Goal: Information Seeking & Learning: Check status

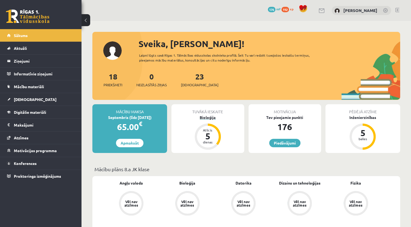
click at [207, 116] on div "Bioloģija" at bounding box center [207, 117] width 73 height 6
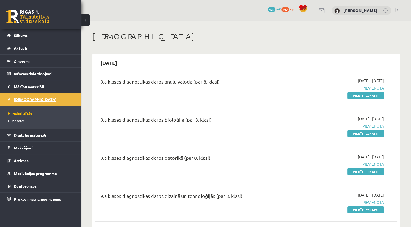
click at [21, 98] on span "[DEMOGRAPHIC_DATA]" at bounding box center [35, 99] width 43 height 5
click at [22, 159] on span "Atzīmes" at bounding box center [21, 160] width 15 height 5
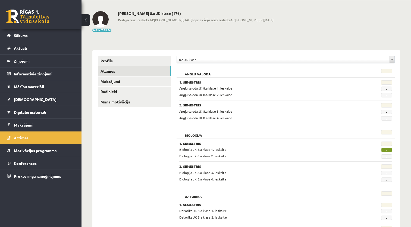
scroll to position [22, 0]
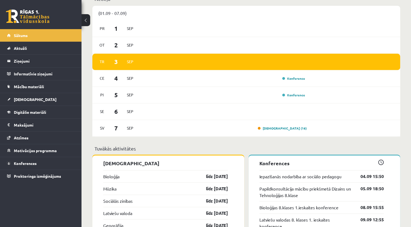
scroll to position [398, 0]
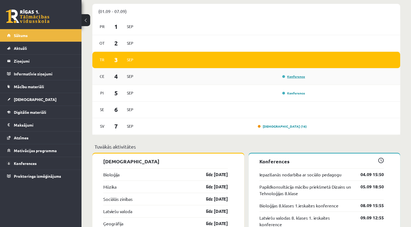
click at [297, 77] on link "Konference" at bounding box center [293, 76] width 23 height 4
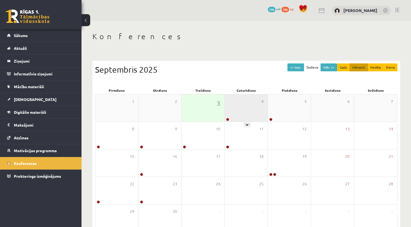
click at [230, 112] on div "4" at bounding box center [246, 107] width 43 height 27
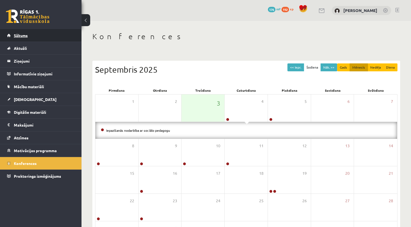
click at [23, 36] on span "Sākums" at bounding box center [21, 35] width 14 height 5
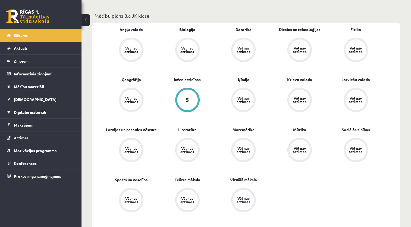
scroll to position [151, 0]
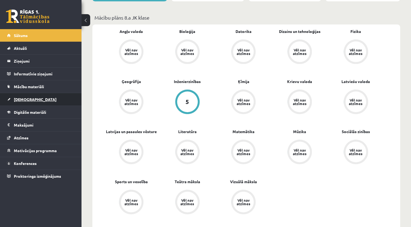
click at [21, 97] on span "[DEMOGRAPHIC_DATA]" at bounding box center [35, 99] width 43 height 5
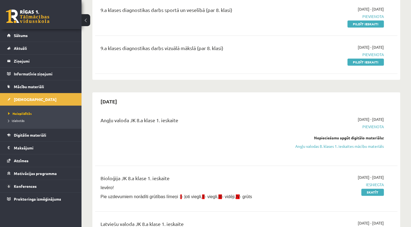
scroll to position [632, 0]
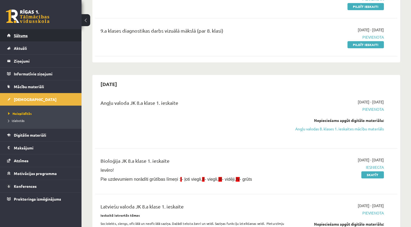
click at [21, 34] on span "Sākums" at bounding box center [21, 35] width 14 height 5
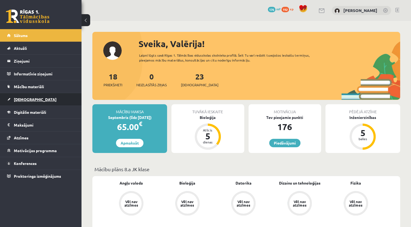
click at [25, 97] on span "[DEMOGRAPHIC_DATA]" at bounding box center [35, 99] width 43 height 5
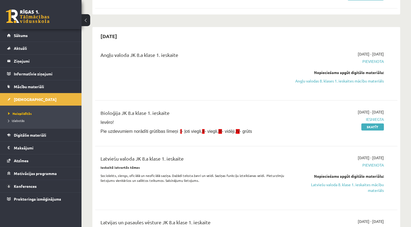
scroll to position [686, 0]
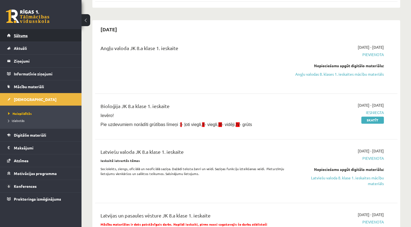
click at [26, 36] on span "Sākums" at bounding box center [21, 35] width 14 height 5
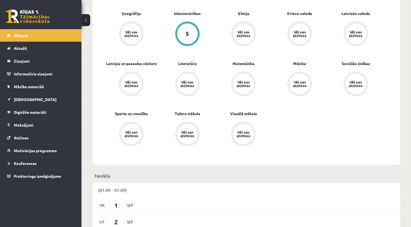
scroll to position [184, 0]
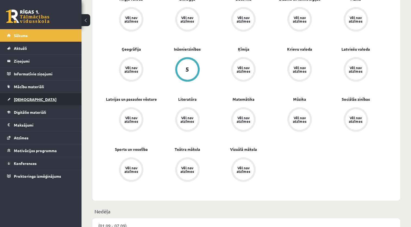
click at [21, 97] on span "[DEMOGRAPHIC_DATA]" at bounding box center [35, 99] width 43 height 5
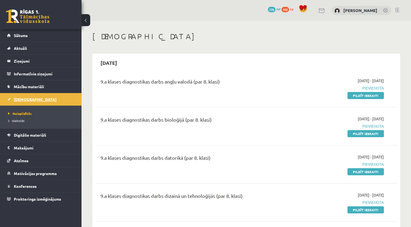
click at [40, 102] on link "[DEMOGRAPHIC_DATA]" at bounding box center [41, 99] width 68 height 12
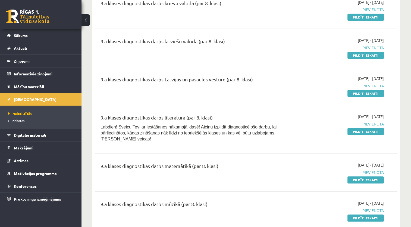
scroll to position [348, 0]
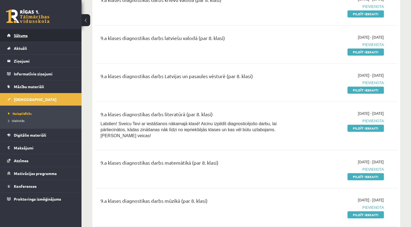
click at [18, 34] on span "Sākums" at bounding box center [21, 35] width 14 height 5
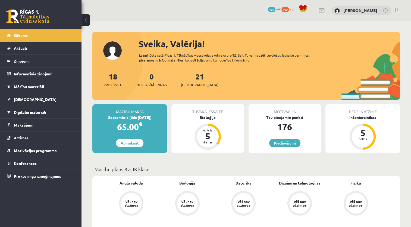
click at [20, 87] on span "Mācību materiāli" at bounding box center [29, 86] width 30 height 5
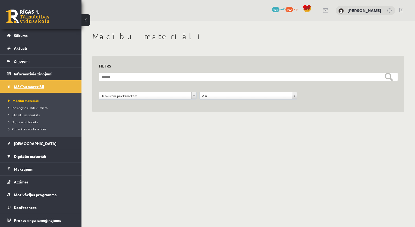
click at [25, 85] on span "Mācību materiāli" at bounding box center [29, 86] width 30 height 5
click at [20, 143] on span "[DEMOGRAPHIC_DATA]" at bounding box center [35, 143] width 43 height 5
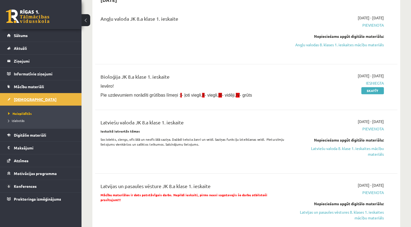
scroll to position [402, 0]
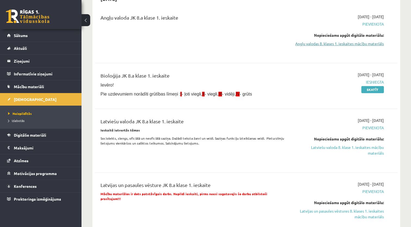
click at [336, 45] on link "Angļu valodas 8. klases 1. ieskaites mācību materiāls" at bounding box center [339, 44] width 89 height 6
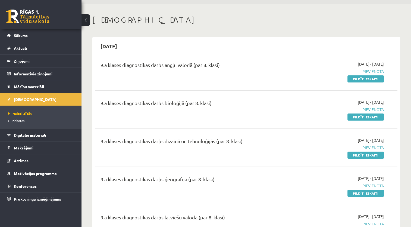
scroll to position [0, 0]
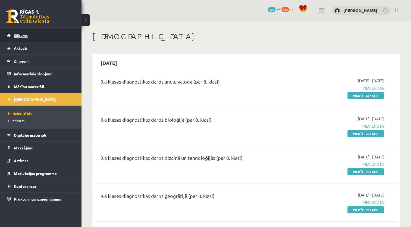
click at [15, 33] on link "Sākums" at bounding box center [41, 35] width 68 height 12
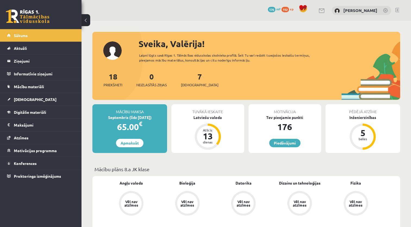
click at [27, 98] on span "[DEMOGRAPHIC_DATA]" at bounding box center [35, 99] width 43 height 5
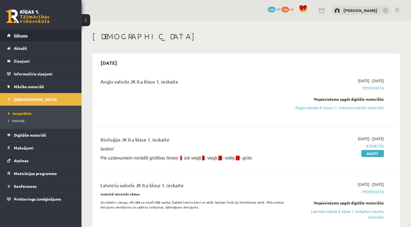
click at [23, 36] on span "Sākums" at bounding box center [21, 35] width 14 height 5
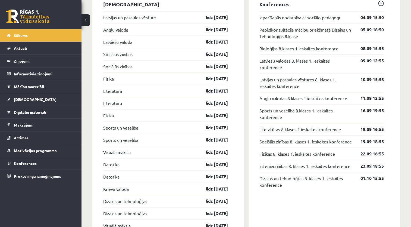
scroll to position [556, 0]
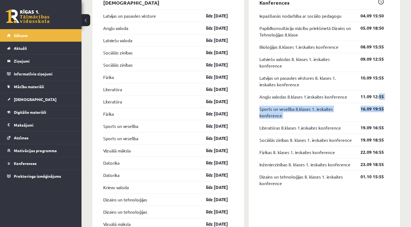
drag, startPoint x: 396, startPoint y: 103, endPoint x: 379, endPoint y: 102, distance: 16.4
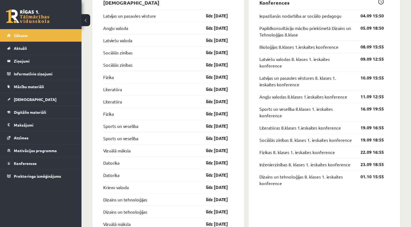
click at [404, 109] on div "Sveika, [PERSON_NAME]! Laipni lūgts savā Rīgas 1. Tālmācības vidusskolas skolni…" at bounding box center [245, 231] width 329 height 1532
